Goal: Task Accomplishment & Management: Manage account settings

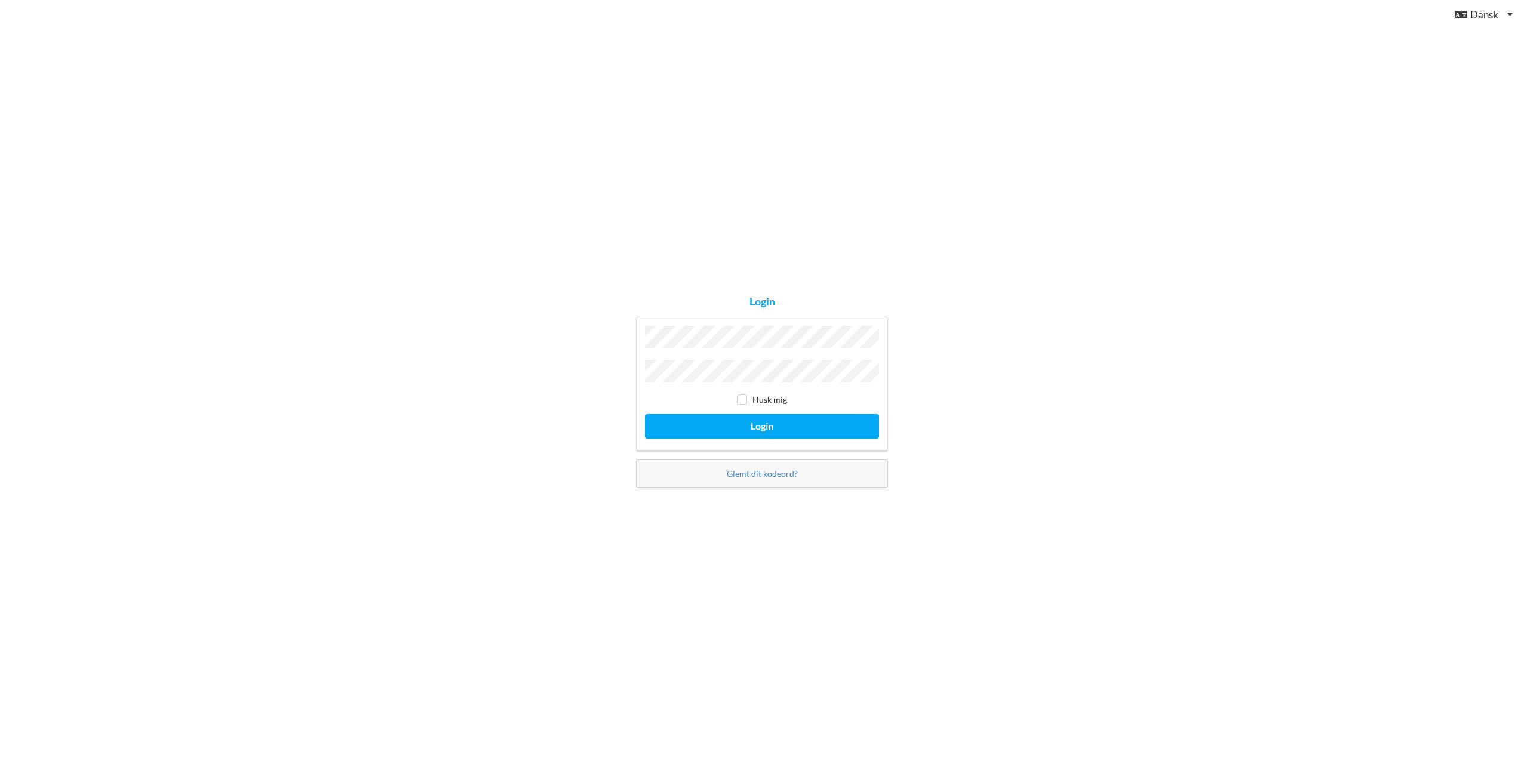
click at [645, 414] on button "Login" at bounding box center [762, 426] width 234 height 25
click at [635, 358] on div "Login ugyldige legitimationsoplysninger Husk mig Login Glemt dit kodeord?" at bounding box center [762, 391] width 269 height 220
click at [632, 366] on div "Login ugyldige legitimationsoplysninger Husk mig Login Glemt dit kodeord?" at bounding box center [762, 391] width 269 height 220
click at [761, 419] on button "Login" at bounding box center [762, 426] width 234 height 25
click at [762, 479] on link "Glemt dit kodeord?" at bounding box center [762, 480] width 71 height 10
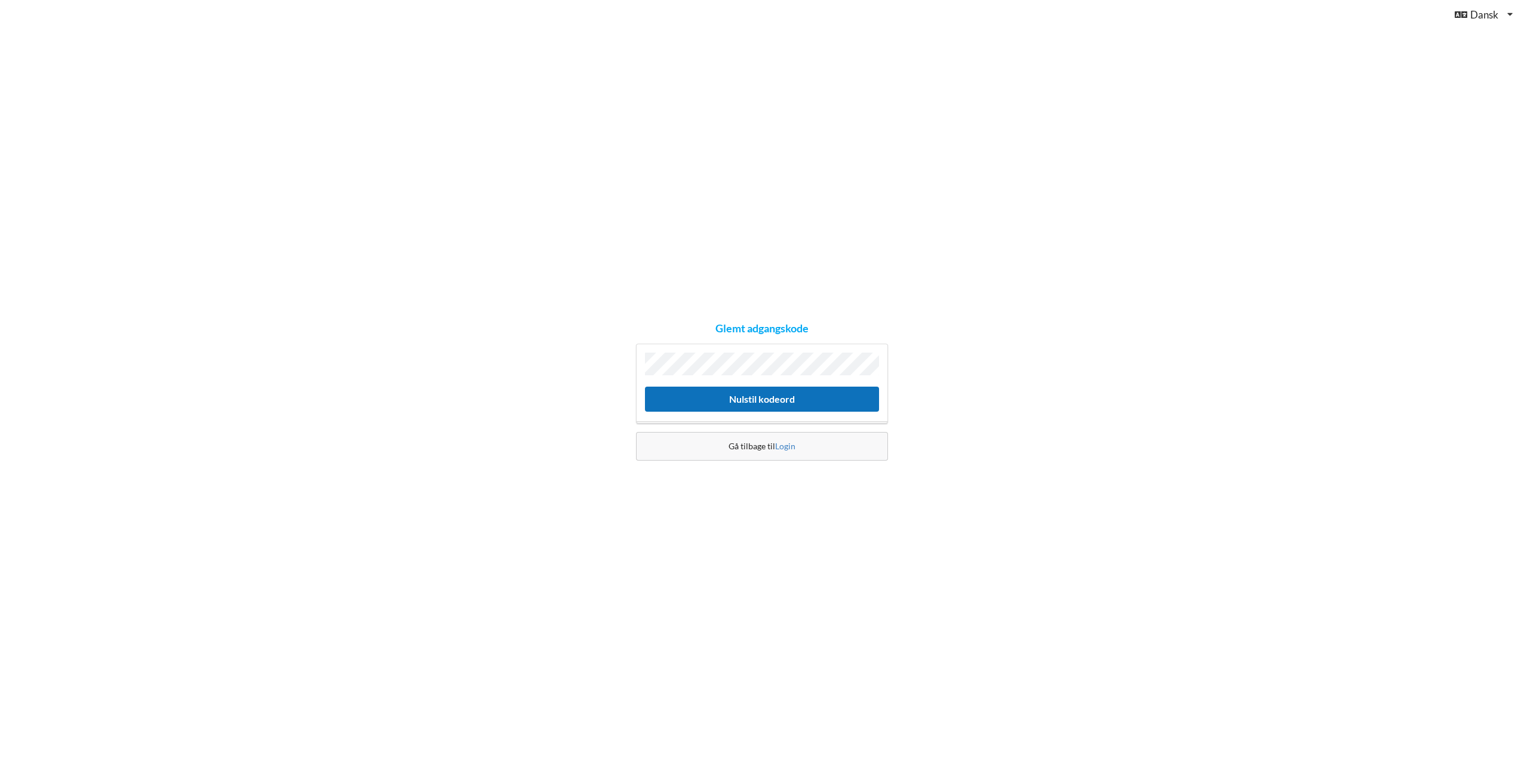
click at [761, 399] on button "Nulstil kodeord" at bounding box center [762, 399] width 234 height 25
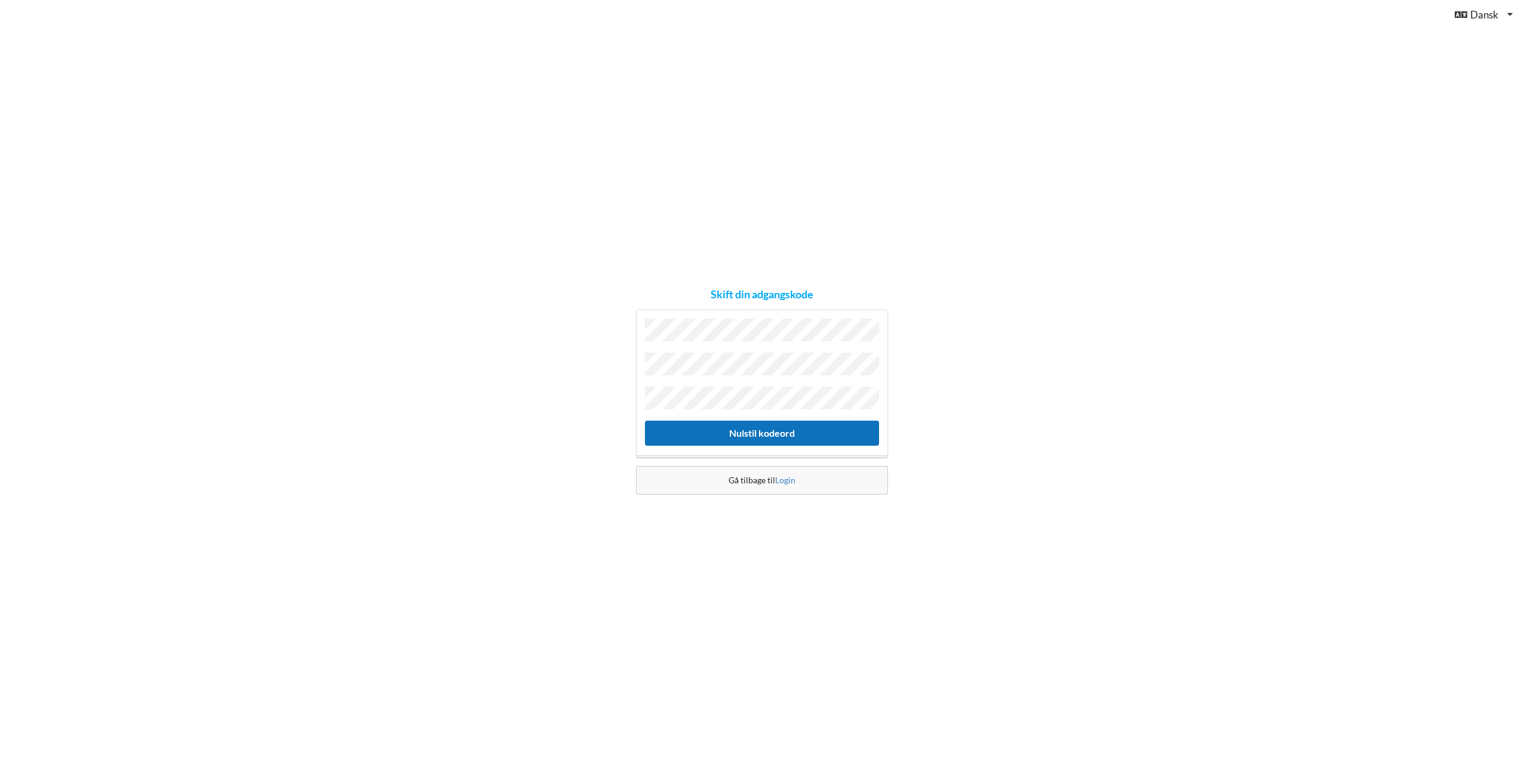
click at [748, 424] on button "Nulstil kodeord" at bounding box center [762, 433] width 234 height 25
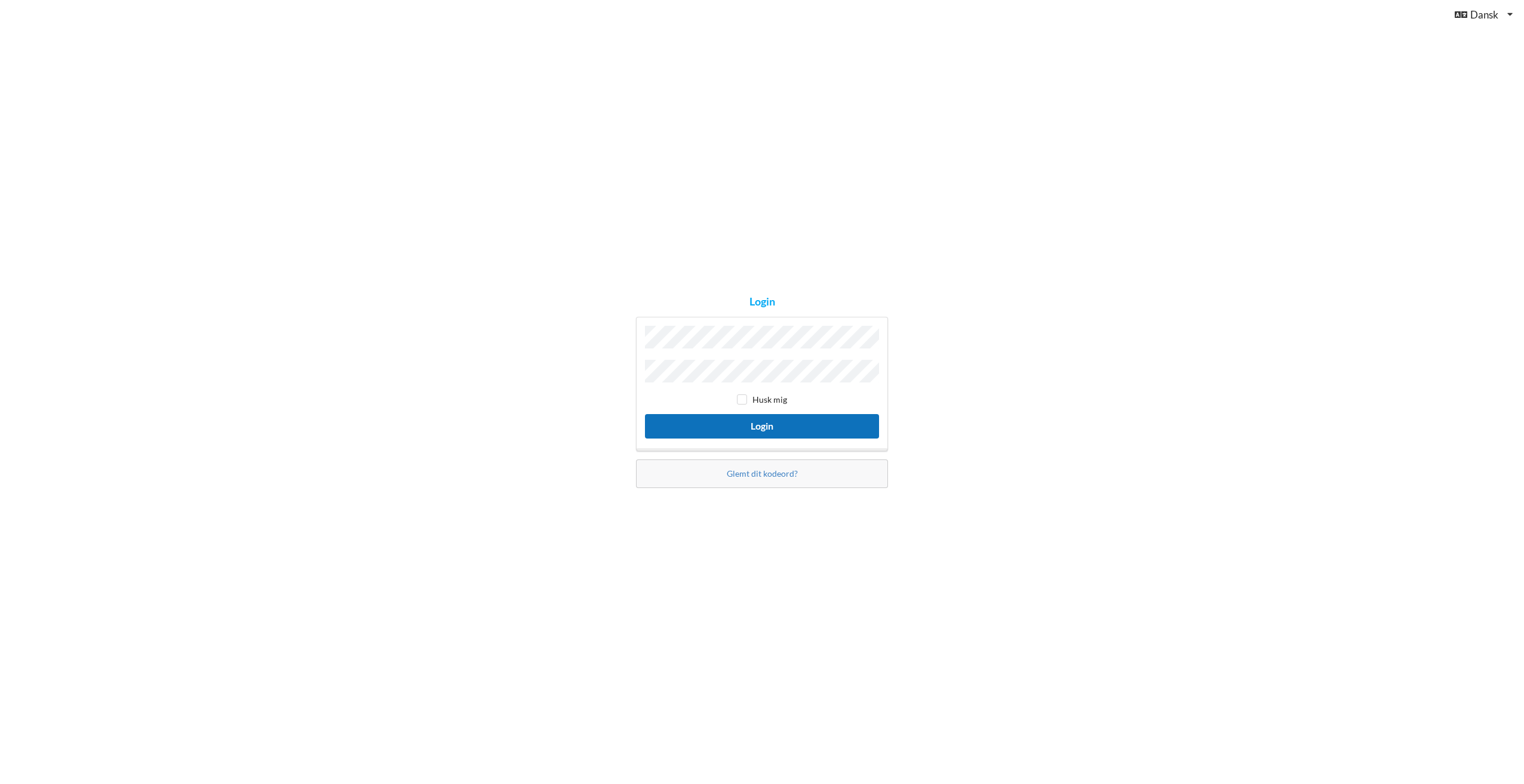
click at [731, 429] on button "Login" at bounding box center [762, 426] width 234 height 25
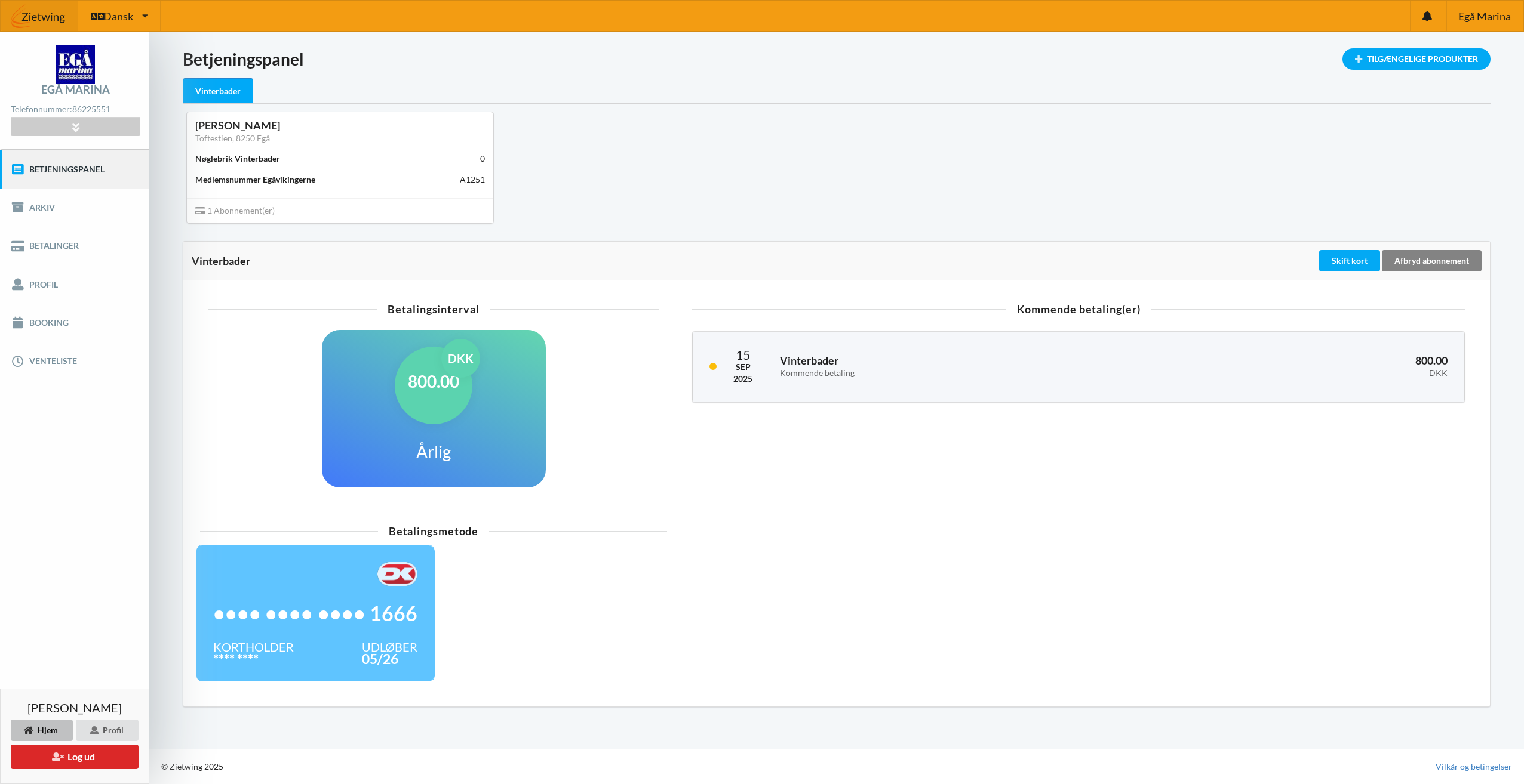
click at [1412, 260] on div "Afbryd abonnement" at bounding box center [1432, 260] width 100 height 21
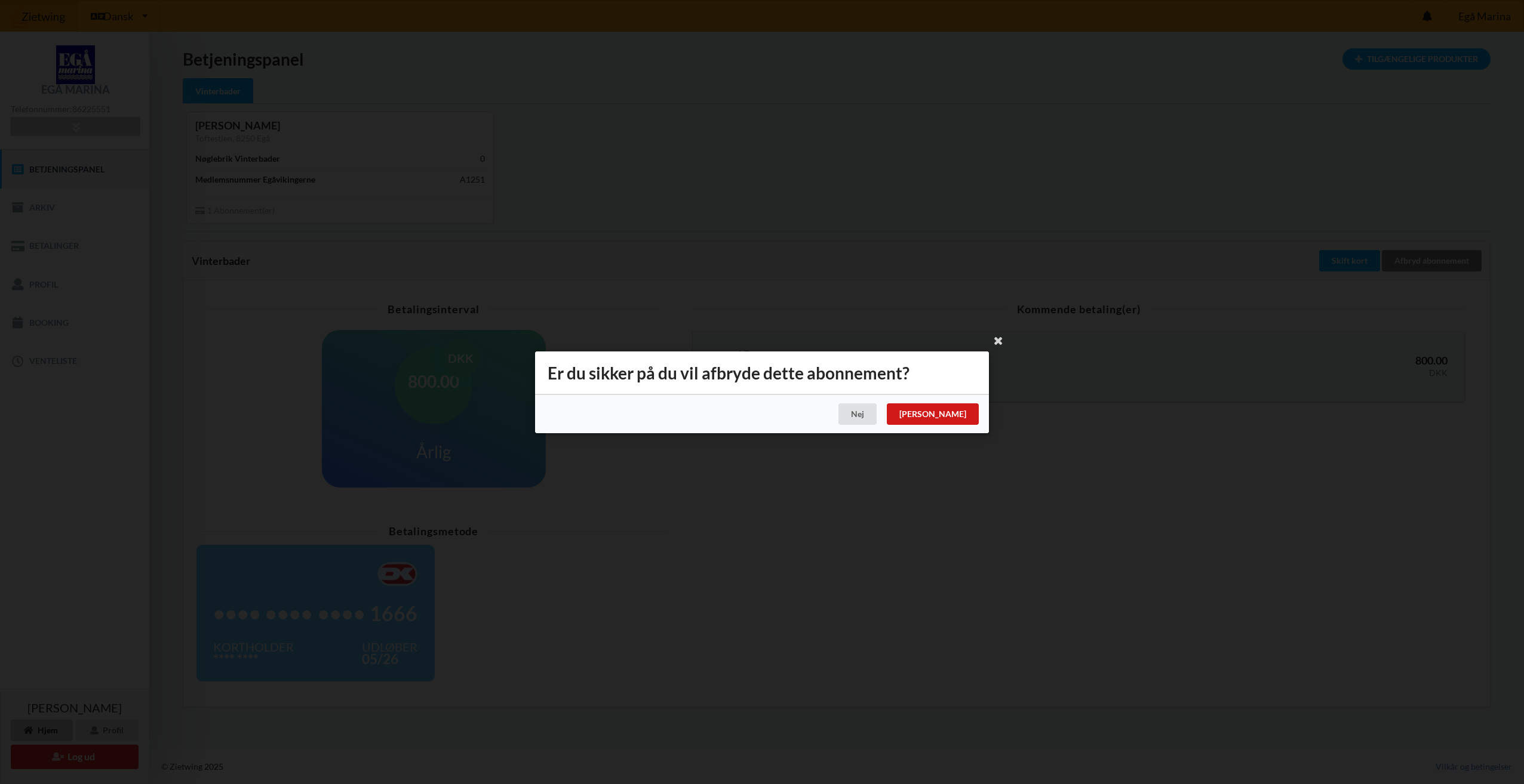
click at [965, 410] on div "[PERSON_NAME]" at bounding box center [933, 414] width 92 height 21
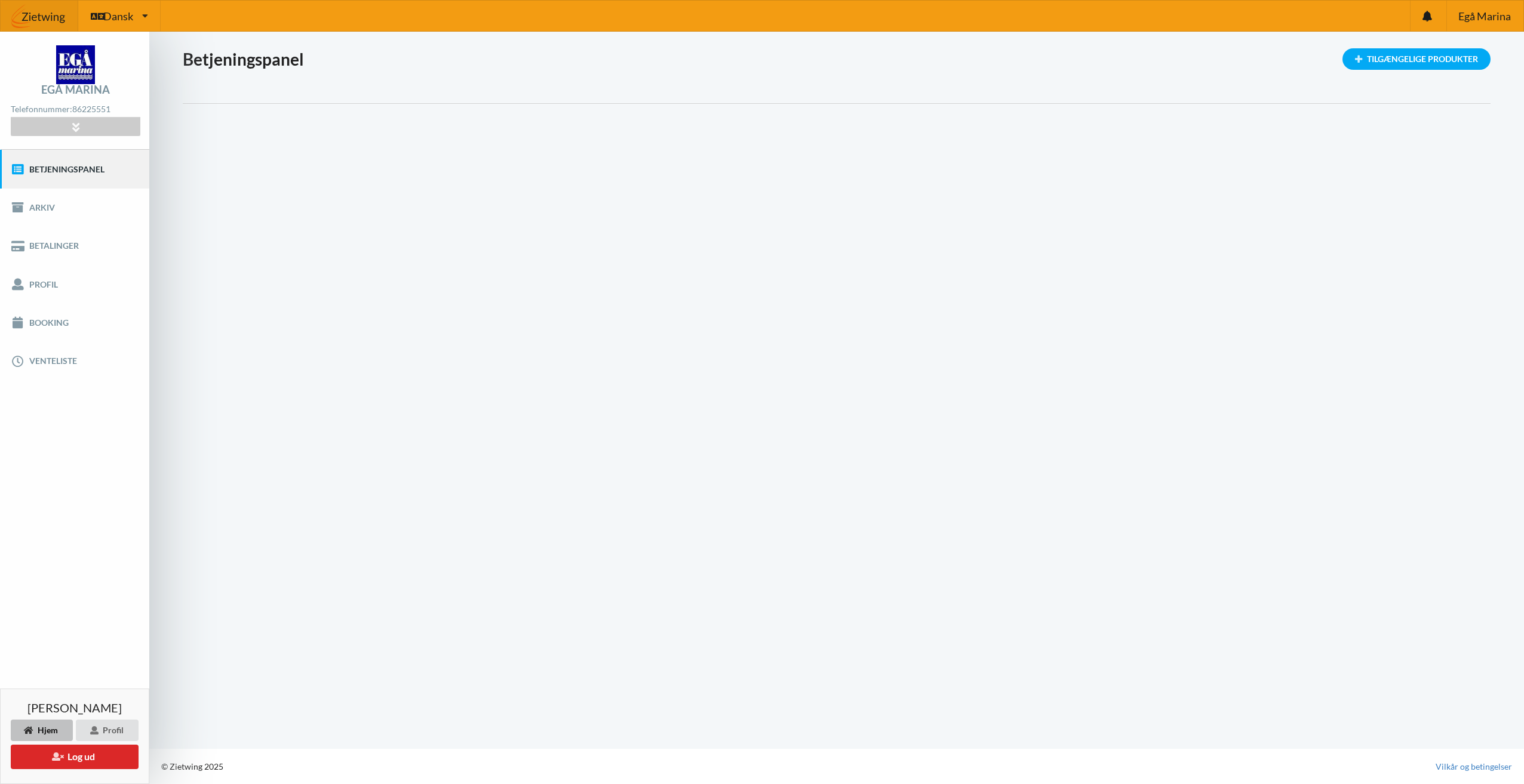
click at [1003, 704] on div "Indlæser... Tilgængelige Produkter Betjeningspanel" at bounding box center [836, 390] width 1375 height 717
click at [51, 282] on link "Profil" at bounding box center [75, 284] width 149 height 38
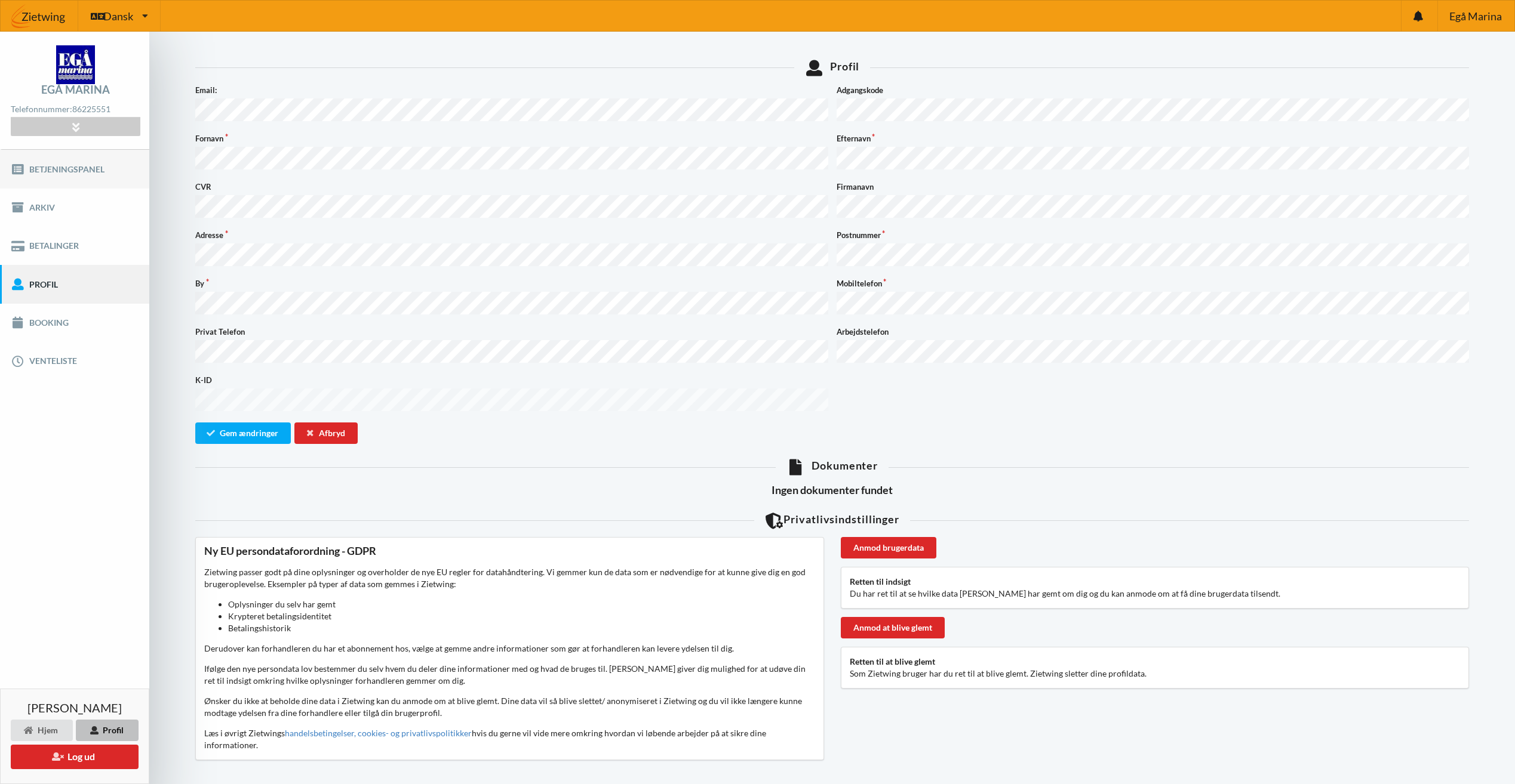
click at [83, 167] on link "Betjeningspanel" at bounding box center [75, 169] width 149 height 38
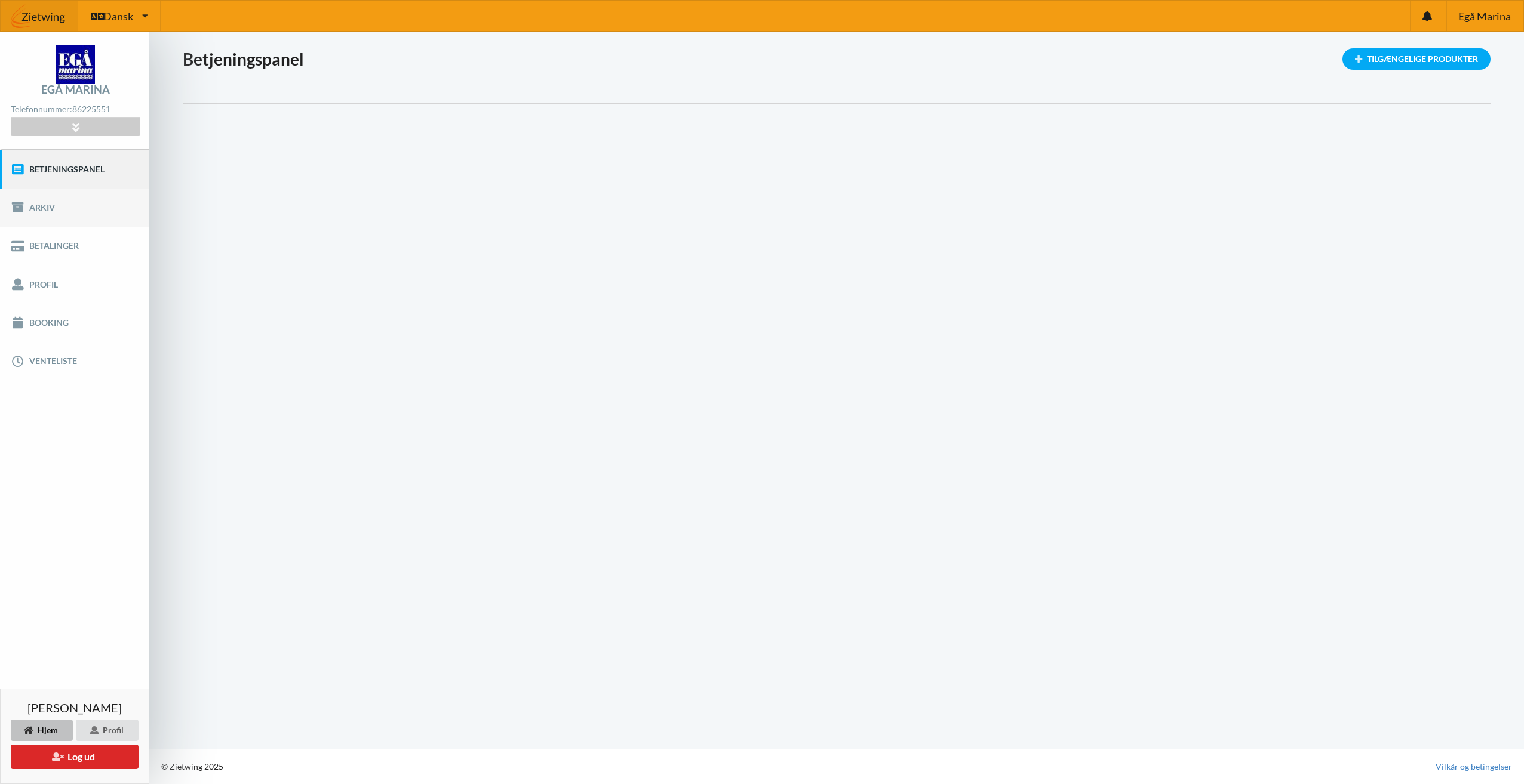
click at [55, 204] on link "Arkiv" at bounding box center [75, 208] width 149 height 38
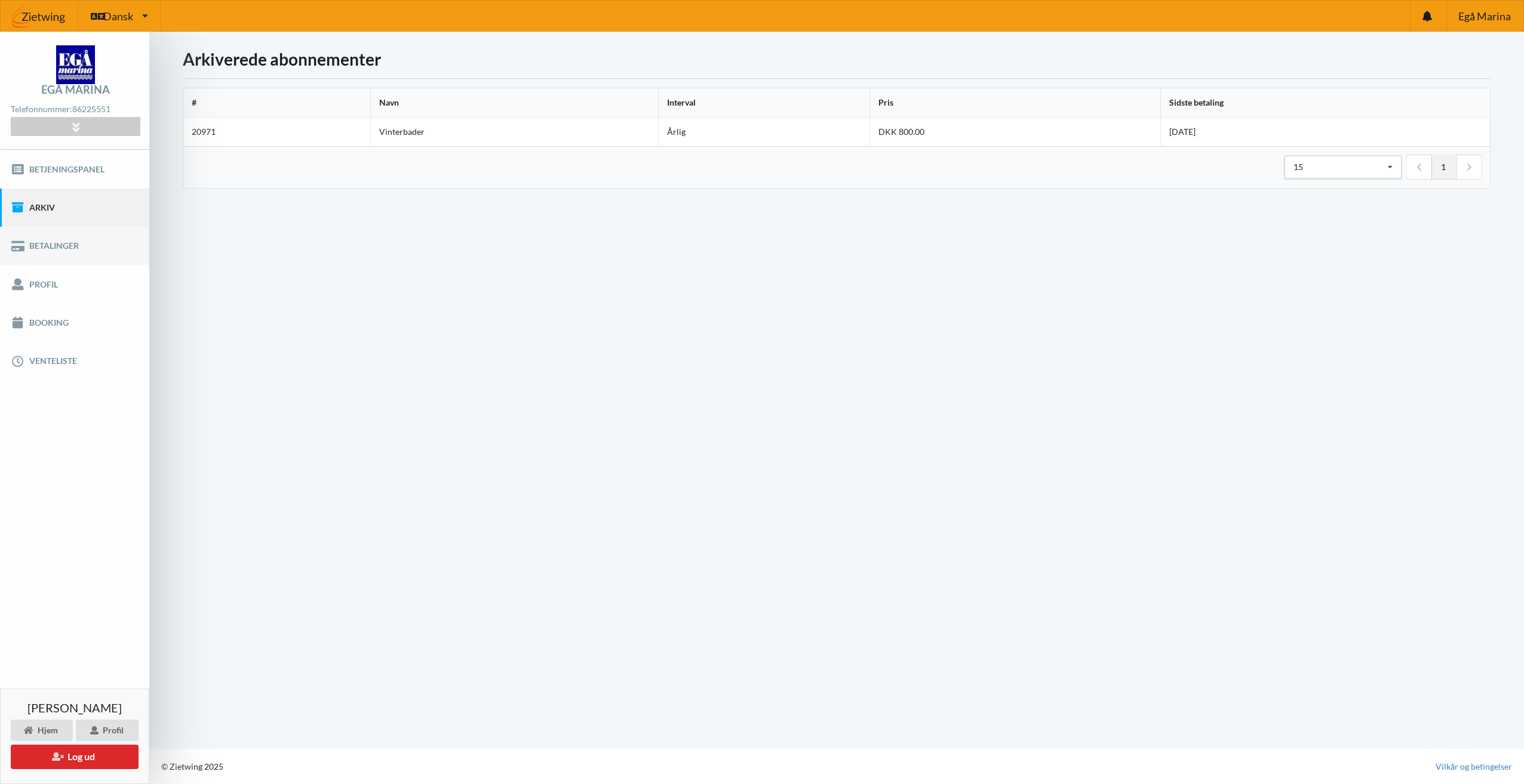
click at [66, 245] on link "Betalinger" at bounding box center [75, 245] width 149 height 38
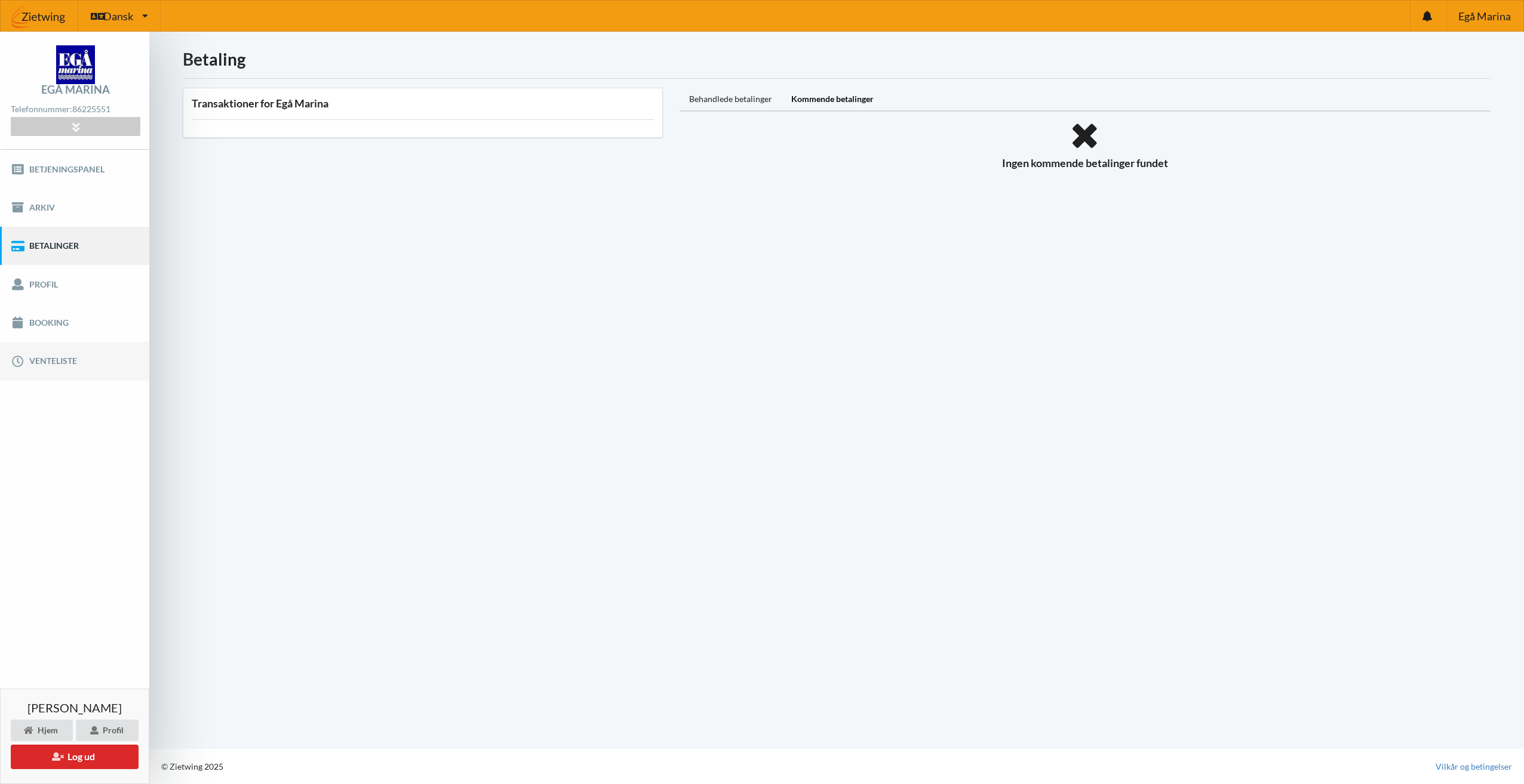
click at [79, 356] on link "Venteliste" at bounding box center [75, 361] width 149 height 38
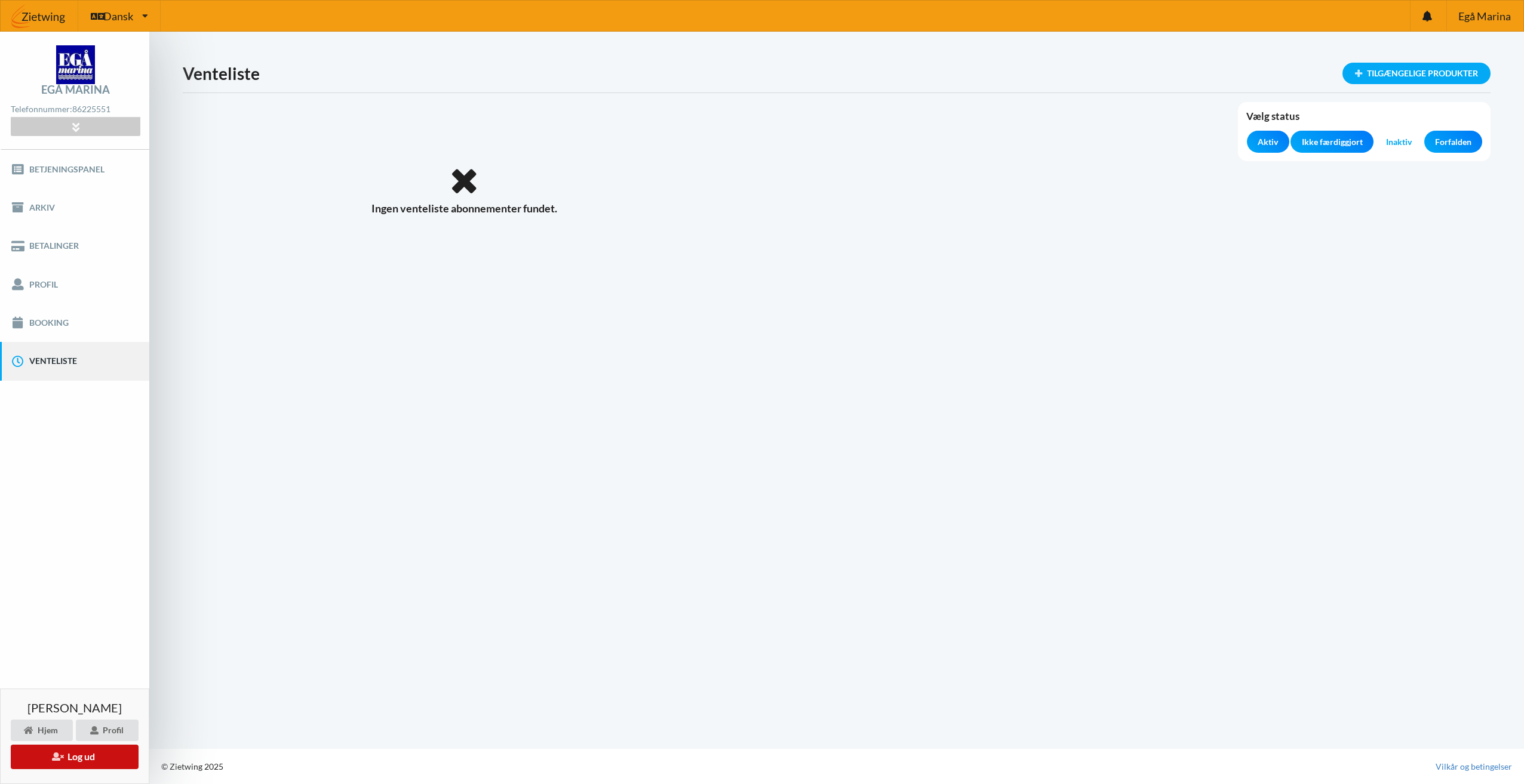
click at [100, 759] on button "Log ud" at bounding box center [75, 757] width 128 height 25
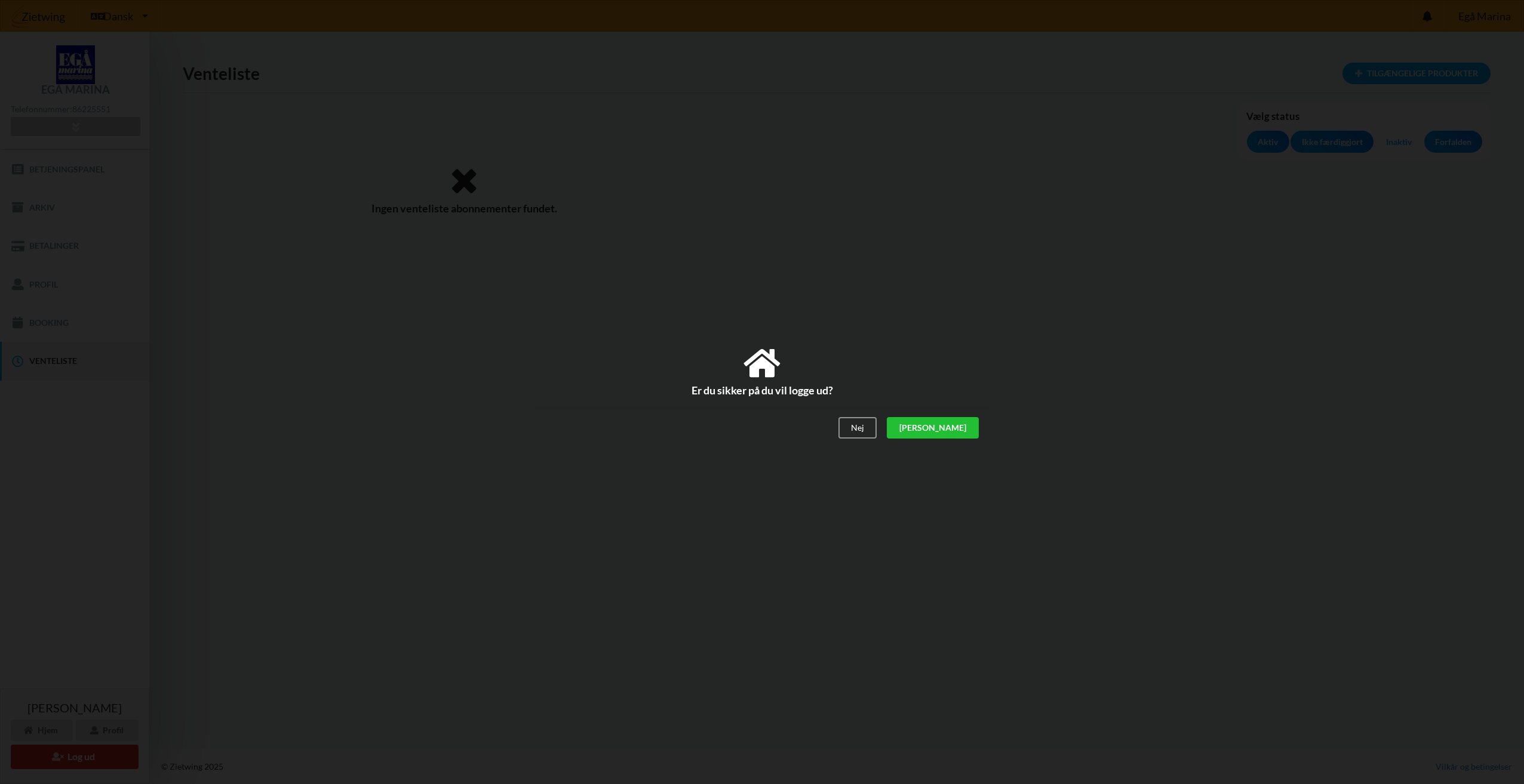
click at [963, 424] on div "[PERSON_NAME]" at bounding box center [933, 428] width 92 height 21
